Goal: Task Accomplishment & Management: Manage account settings

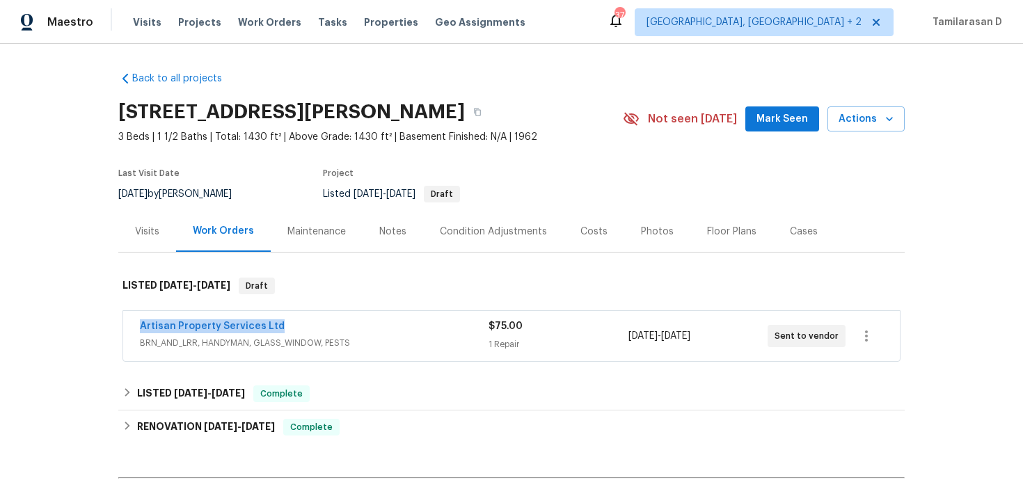
drag, startPoint x: 287, startPoint y: 326, endPoint x: 102, endPoint y: 326, distance: 185.8
click at [102, 326] on div "Back to all projects [STREET_ADDRESS][PERSON_NAME] 3 Beds | 1 1/2 Baths | Total…" at bounding box center [511, 270] width 1023 height 452
click at [169, 324] on link "Artisan Property Services Ltd" at bounding box center [212, 327] width 145 height 10
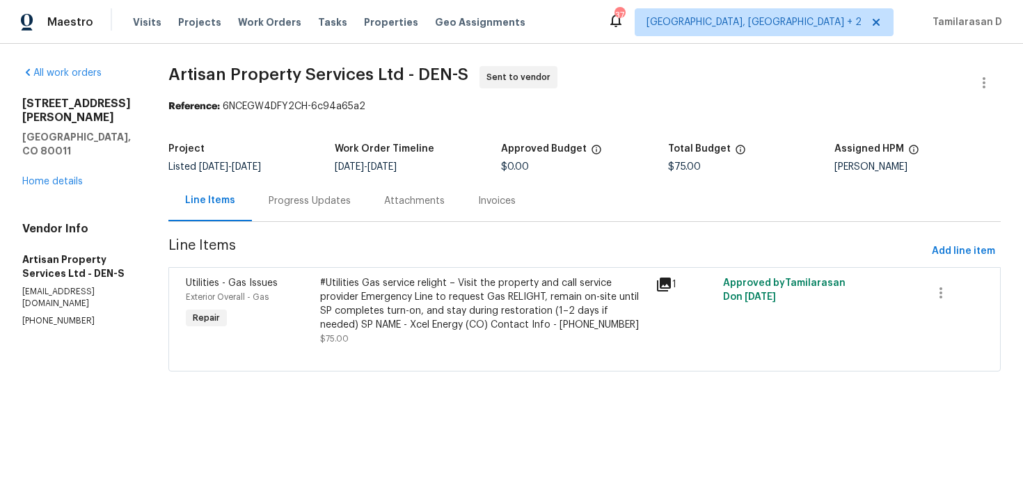
click at [301, 203] on div "Progress Updates" at bounding box center [310, 201] width 82 height 14
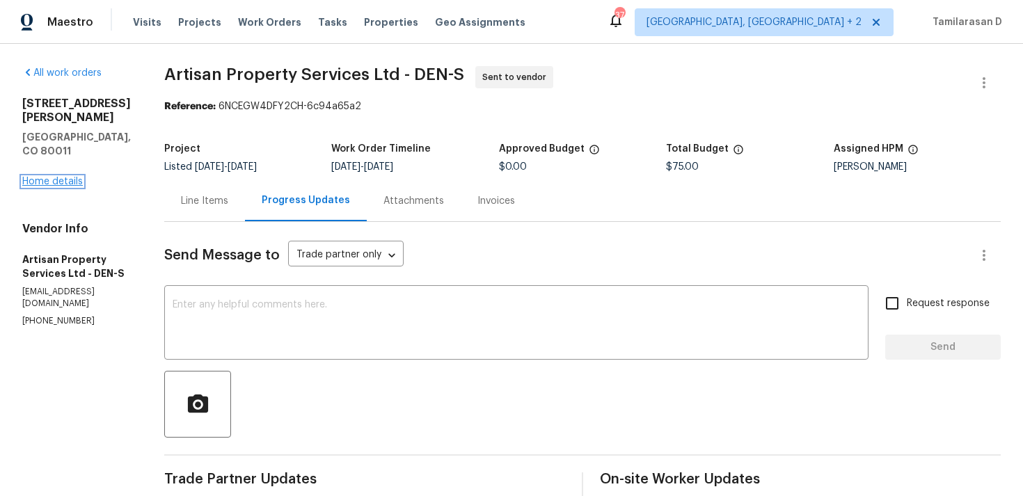
click at [55, 177] on link "Home details" at bounding box center [52, 182] width 61 height 10
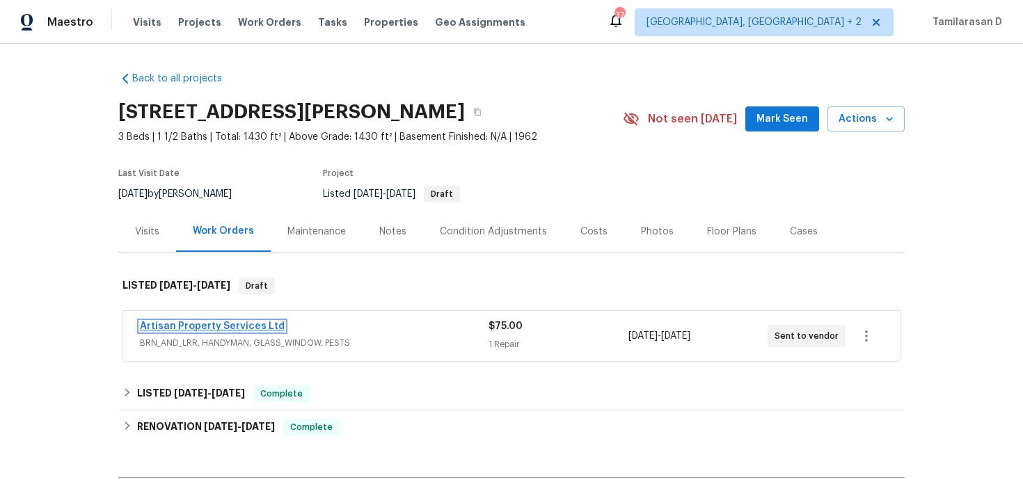
click at [251, 329] on link "Artisan Property Services Ltd" at bounding box center [212, 327] width 145 height 10
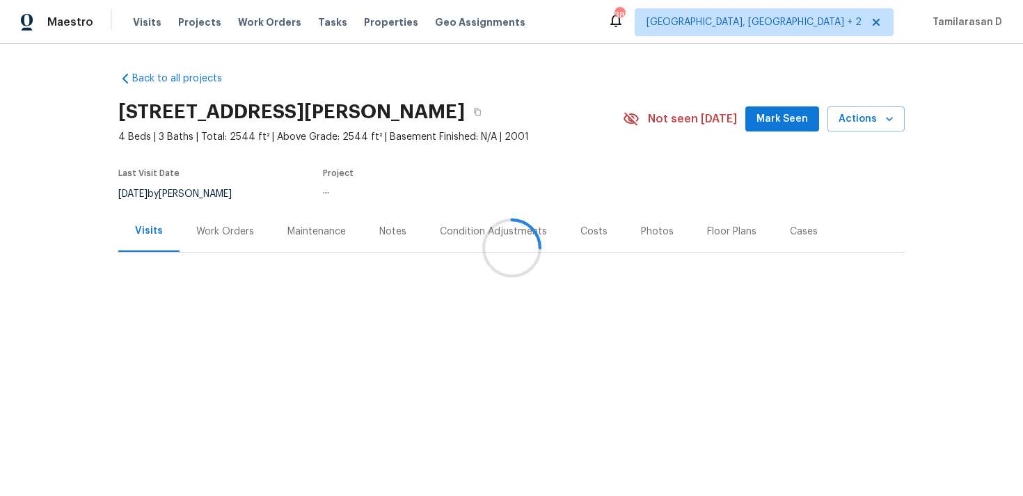
click at [235, 233] on div "Work Orders" at bounding box center [225, 232] width 58 height 14
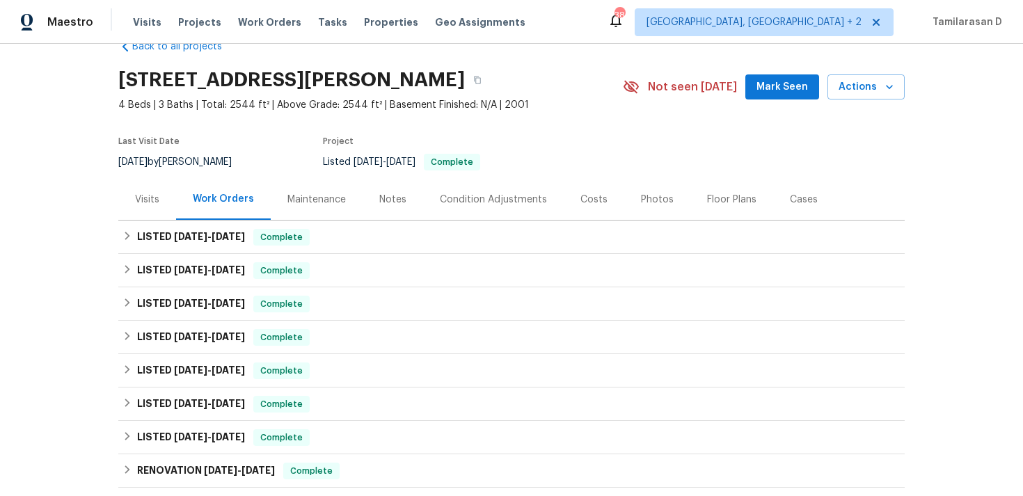
scroll to position [60, 0]
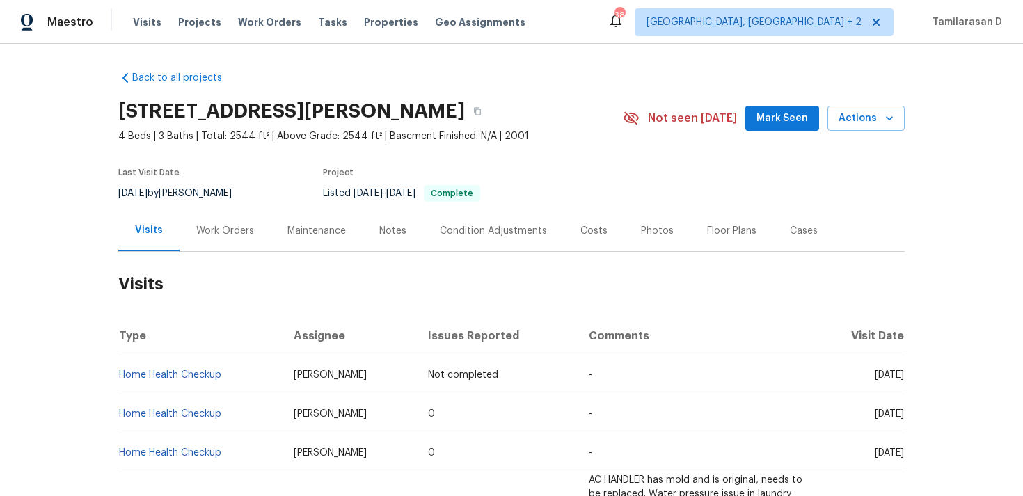
click at [207, 219] on div "Work Orders" at bounding box center [225, 230] width 91 height 41
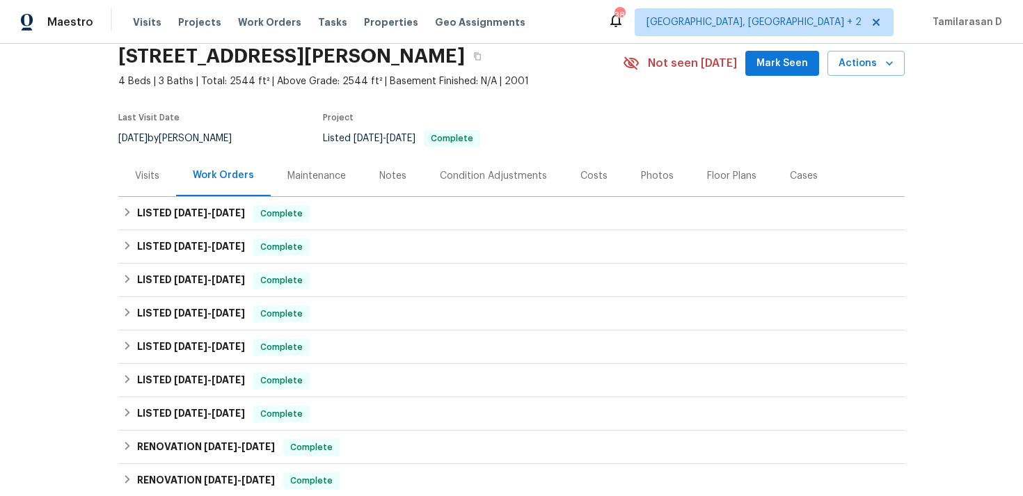
scroll to position [102, 0]
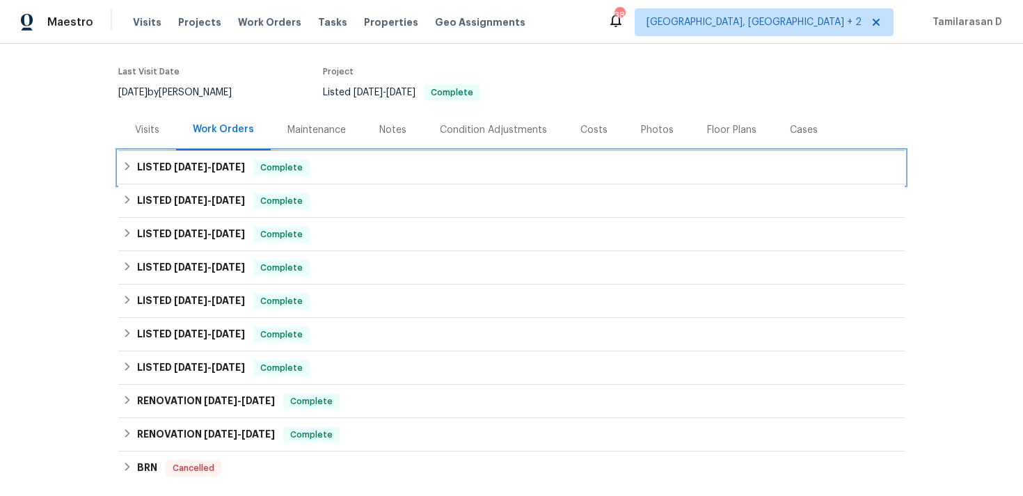
click at [122, 151] on div "LISTED [DATE] - [DATE] Complete" at bounding box center [511, 167] width 786 height 33
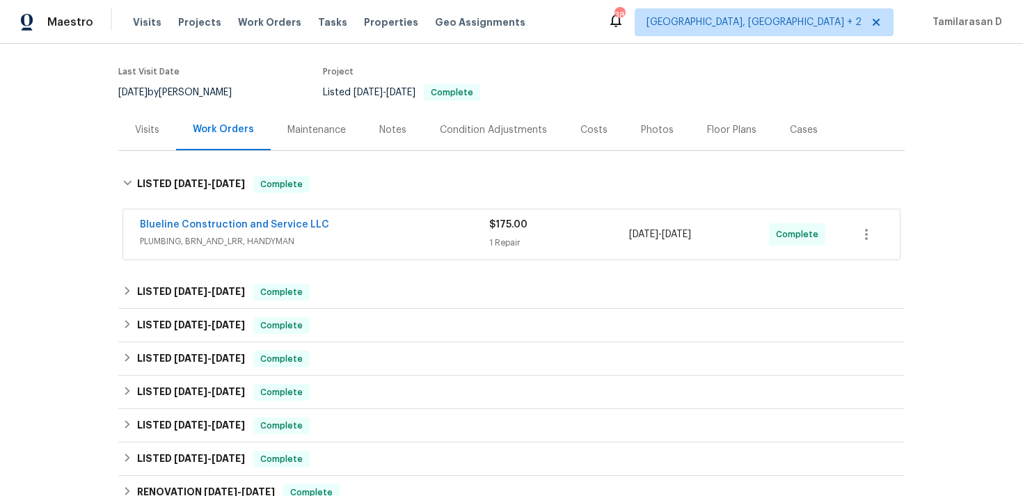
click at [275, 243] on span "PLUMBING, BRN_AND_LRR, HANDYMAN" at bounding box center [314, 242] width 349 height 14
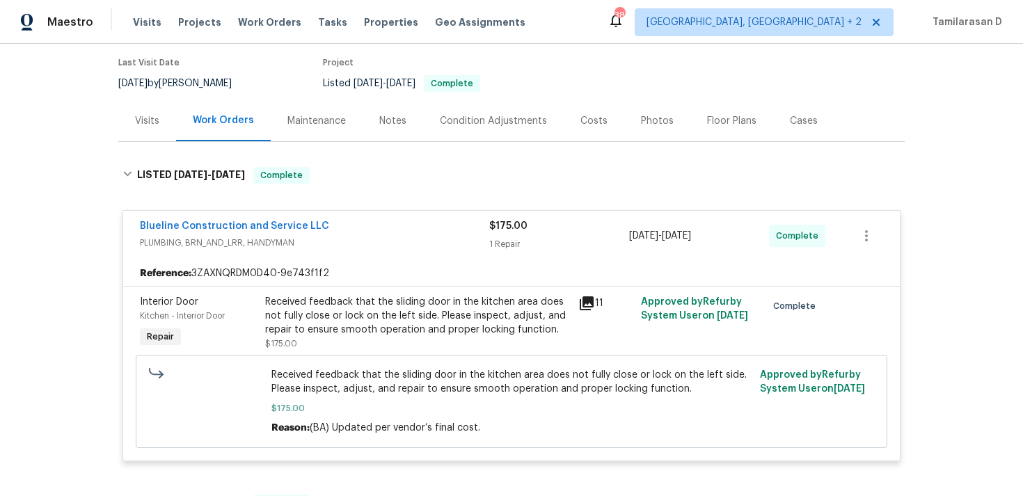
scroll to position [112, 0]
